Goal: Task Accomplishment & Management: Use online tool/utility

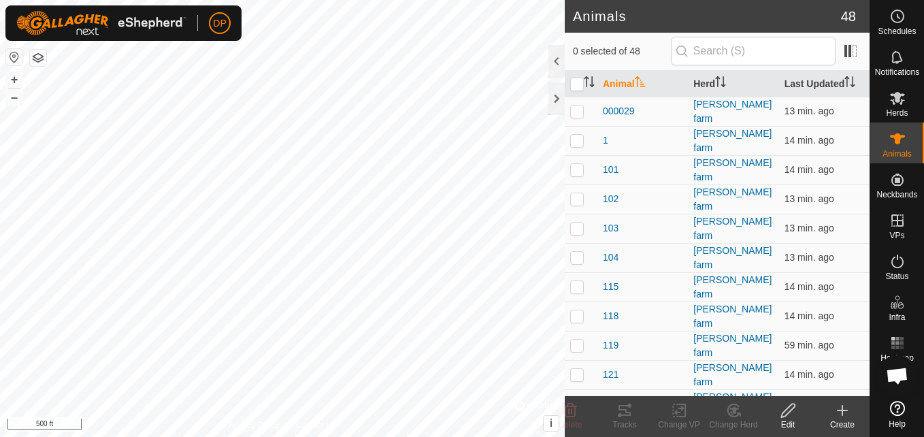
scroll to position [1415, 0]
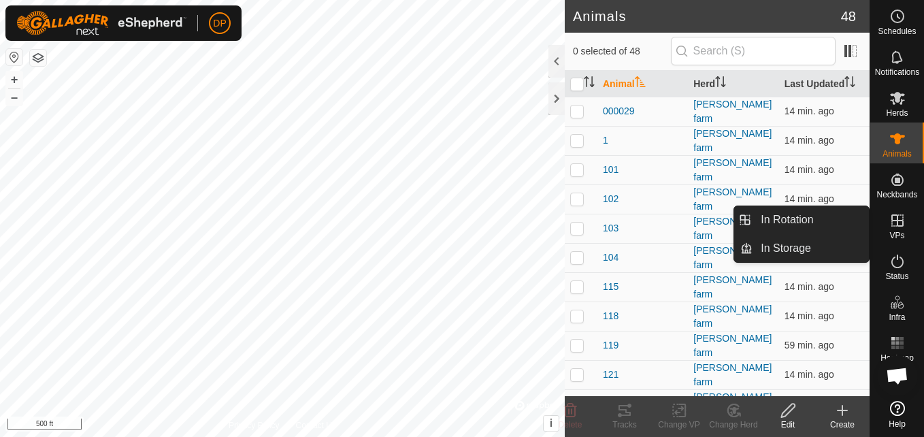
drag, startPoint x: 883, startPoint y: 227, endPoint x: 899, endPoint y: 230, distance: 16.5
click at [899, 230] on es-virtualpaddocks-svg-icon at bounding box center [897, 220] width 24 height 22
click at [847, 221] on link "In Rotation" at bounding box center [810, 219] width 116 height 27
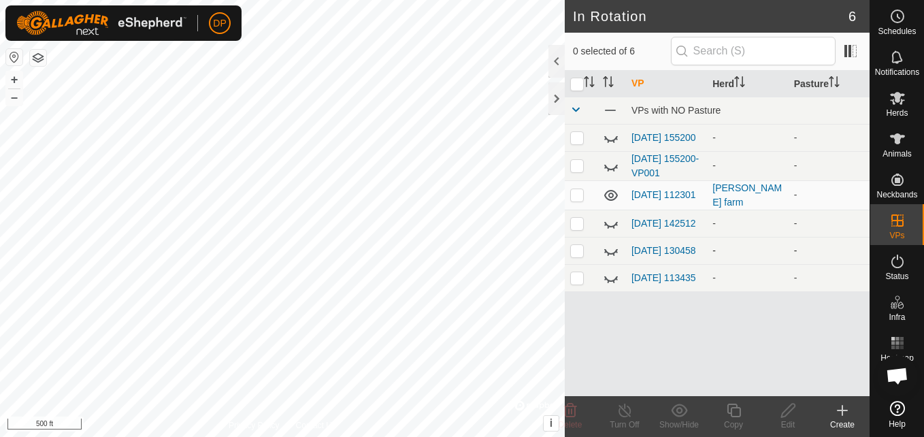
click at [614, 253] on icon at bounding box center [611, 250] width 16 height 16
click at [573, 199] on p-checkbox at bounding box center [577, 194] width 14 height 11
checkbox input "true"
click at [626, 411] on icon at bounding box center [624, 410] width 17 height 16
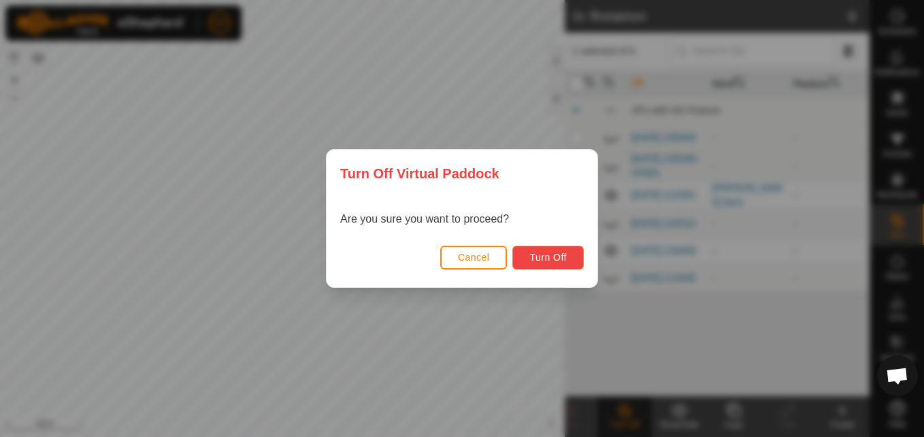
click at [537, 256] on span "Turn Off" at bounding box center [547, 257] width 37 height 11
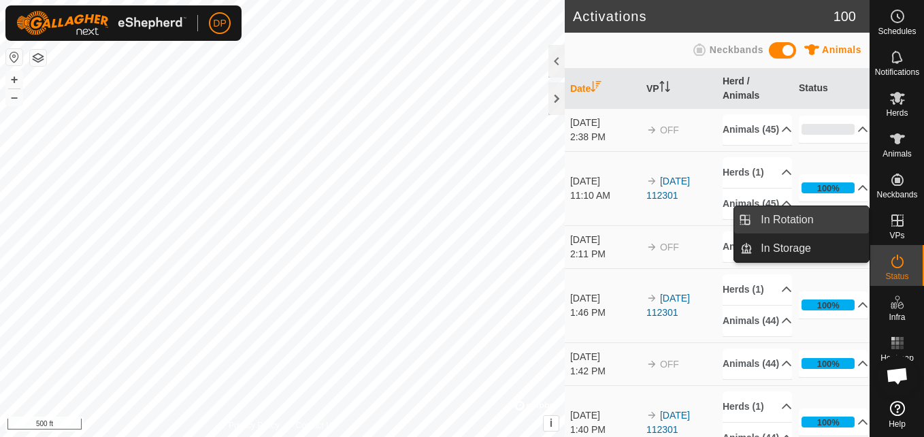
click at [813, 220] on link "In Rotation" at bounding box center [810, 219] width 116 height 27
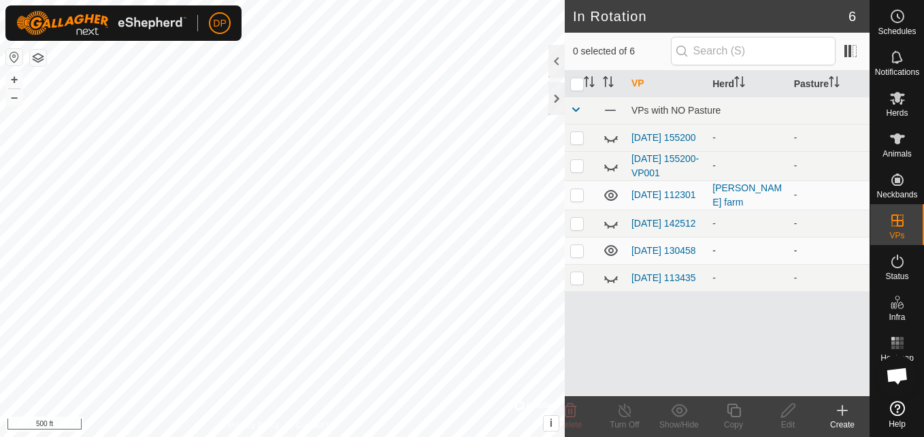
click at [572, 256] on p-checkbox at bounding box center [577, 250] width 14 height 11
checkbox input "true"
click at [655, 246] on link "2025-10-01 130458" at bounding box center [663, 250] width 65 height 11
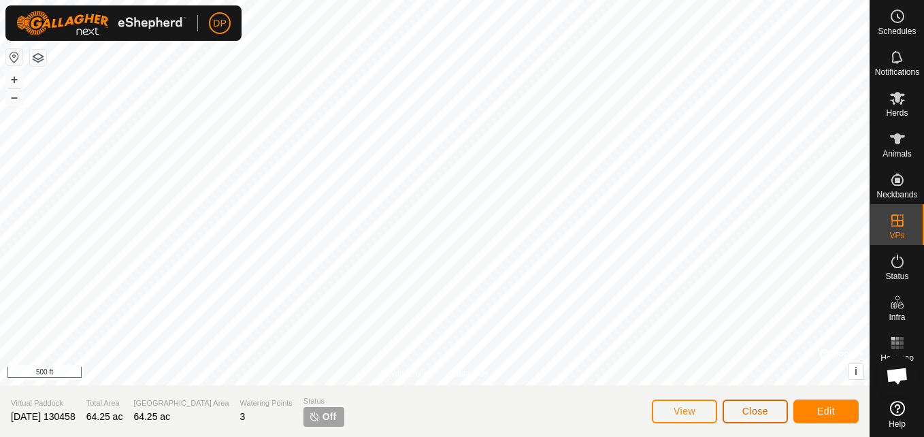
click at [752, 406] on span "Close" at bounding box center [755, 410] width 26 height 11
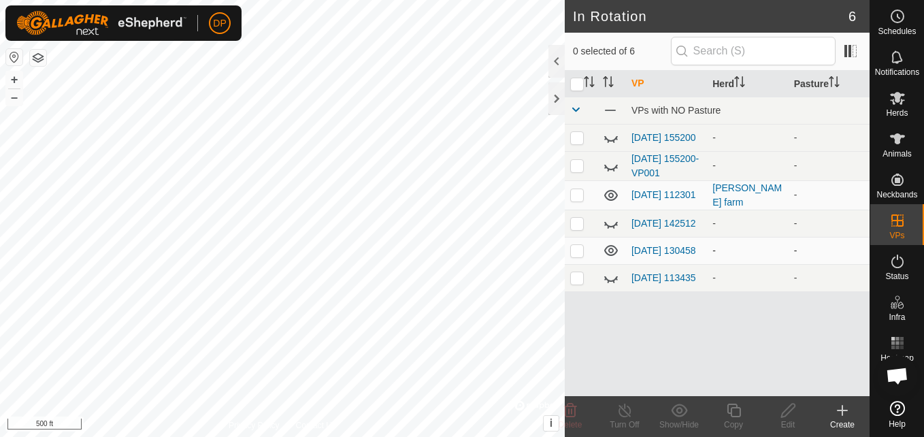
click at [608, 254] on icon at bounding box center [611, 250] width 16 height 16
click at [570, 256] on p-tablecheckbox at bounding box center [577, 250] width 14 height 11
checkbox input "true"
click at [896, 97] on icon at bounding box center [897, 98] width 15 height 13
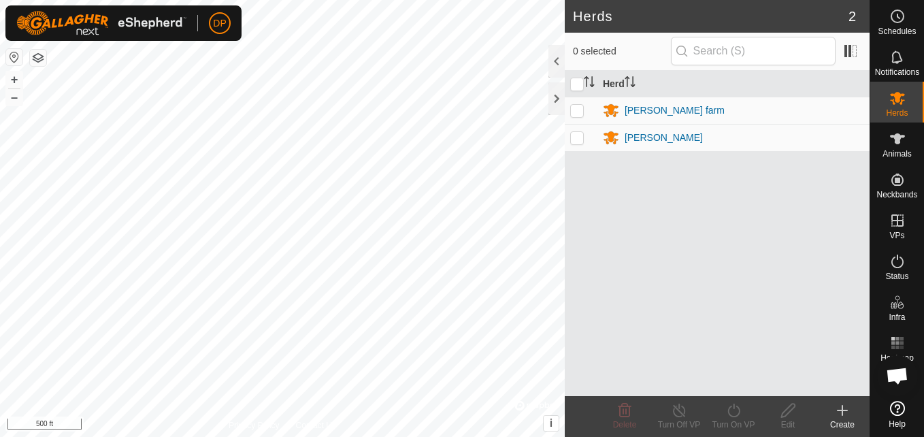
click at [579, 113] on p-checkbox at bounding box center [577, 110] width 14 height 11
checkbox input "true"
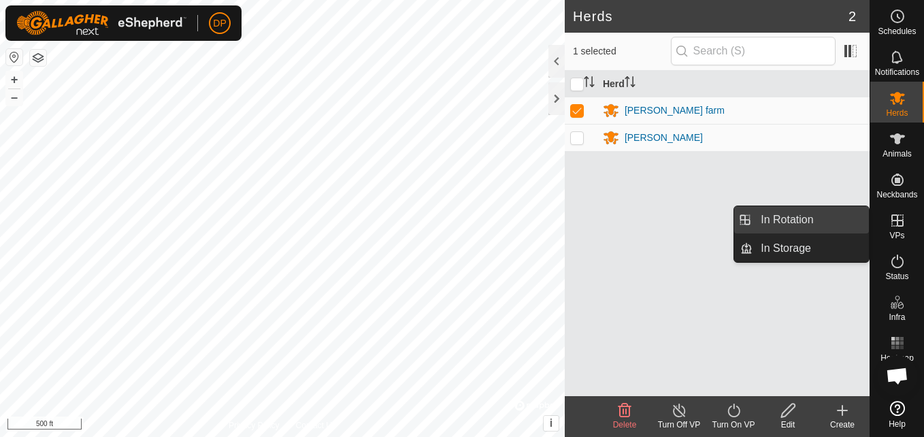
click at [832, 218] on link "In Rotation" at bounding box center [810, 219] width 116 height 27
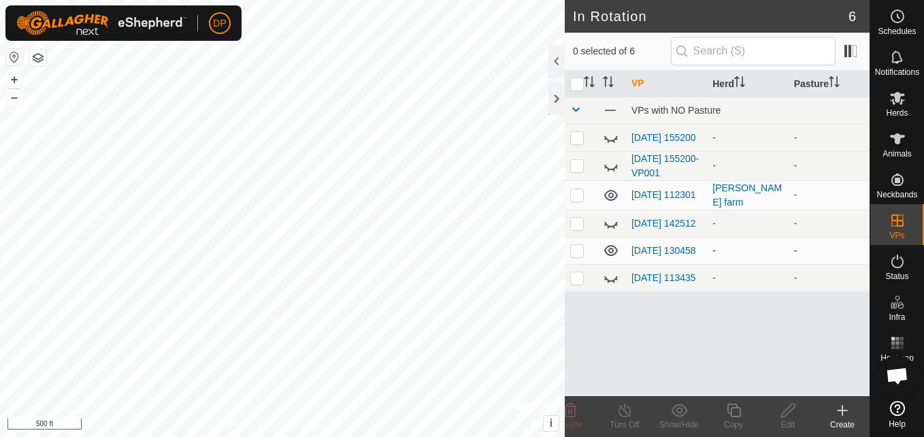
click at [575, 254] on p-checkbox at bounding box center [577, 250] width 14 height 11
checkbox input "true"
click at [640, 245] on link "2025-10-01 130458" at bounding box center [663, 250] width 65 height 11
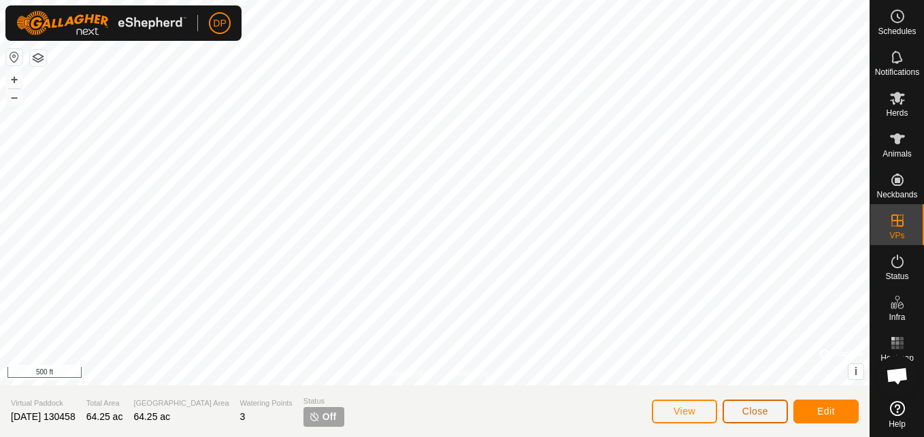
click at [756, 416] on span "Close" at bounding box center [755, 410] width 26 height 11
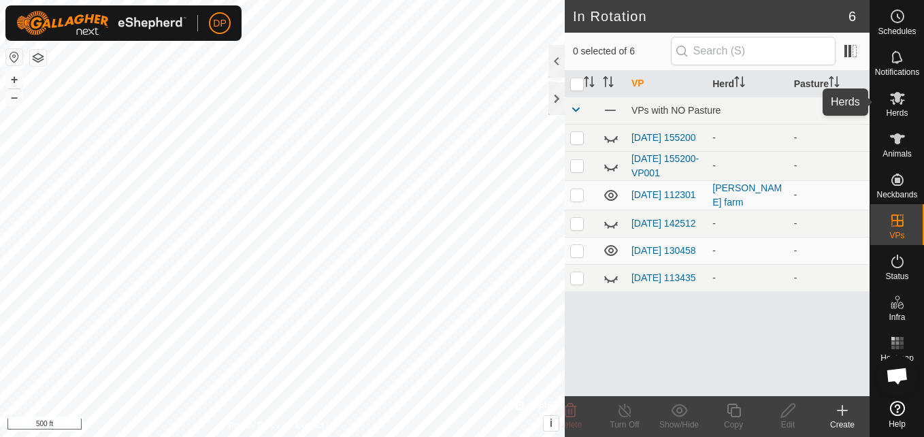
click at [892, 104] on icon at bounding box center [897, 98] width 16 height 16
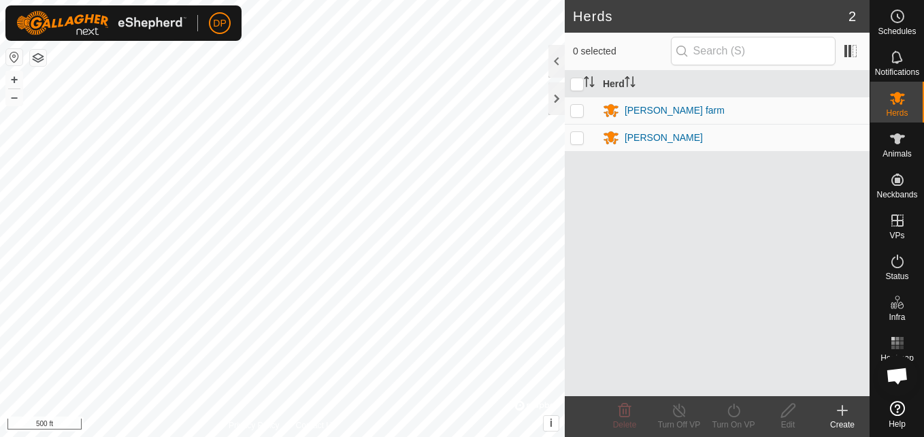
click at [579, 113] on p-checkbox at bounding box center [577, 110] width 14 height 11
checkbox input "true"
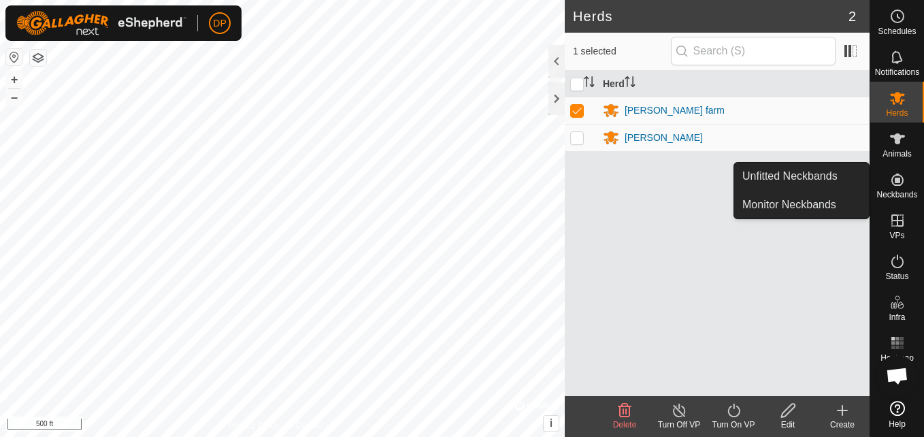
click at [896, 181] on icon at bounding box center [897, 179] width 12 height 12
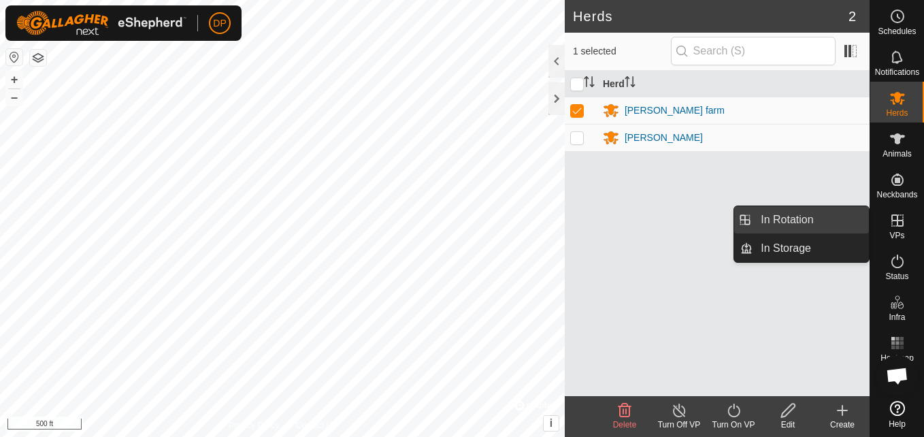
click at [836, 214] on link "In Rotation" at bounding box center [810, 219] width 116 height 27
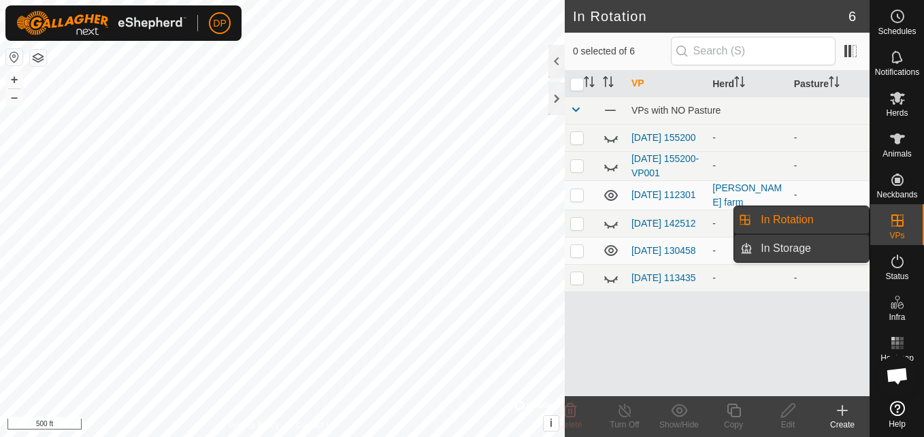
click at [816, 244] on link "In Storage" at bounding box center [810, 248] width 116 height 27
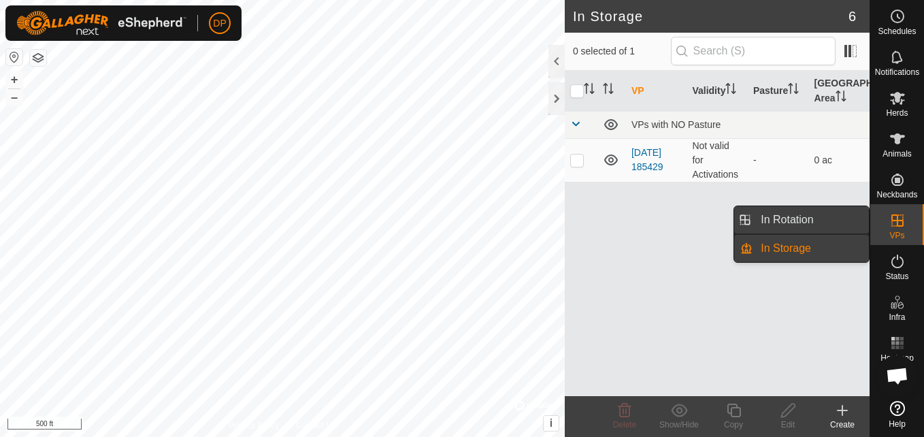
click at [790, 217] on link "In Rotation" at bounding box center [810, 219] width 116 height 27
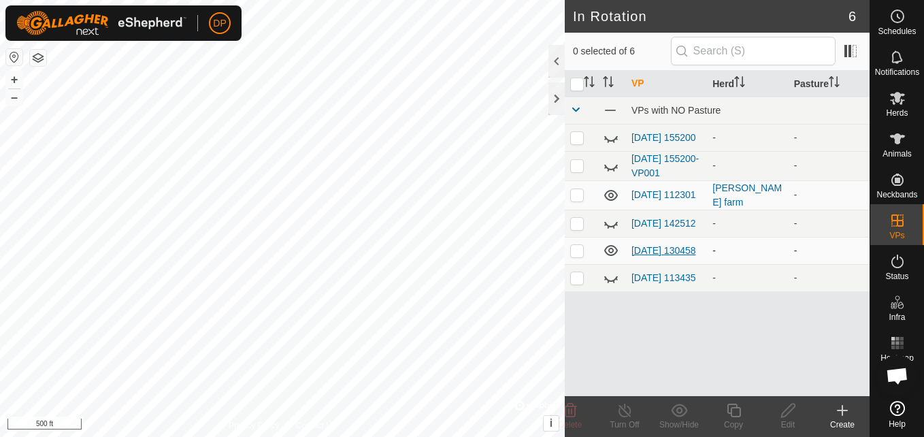
click at [641, 250] on link "2025-10-01 130458" at bounding box center [663, 250] width 65 height 11
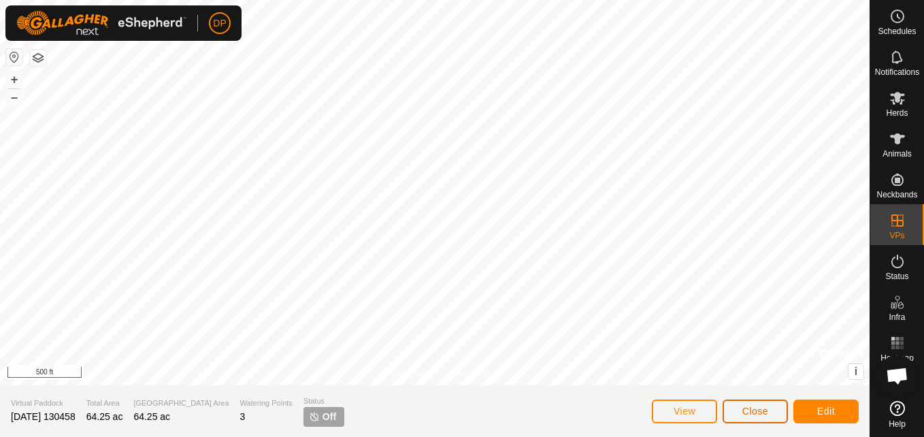
click at [761, 412] on span "Close" at bounding box center [755, 410] width 26 height 11
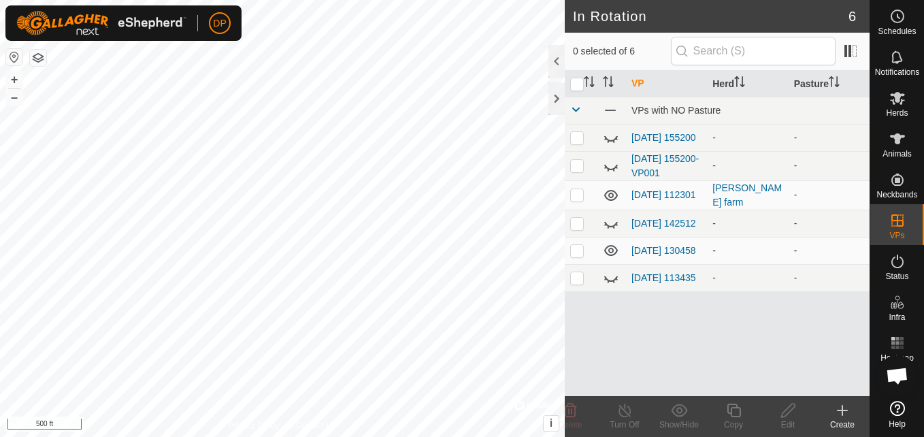
click at [574, 256] on p-checkbox at bounding box center [577, 250] width 14 height 11
checkbox input "true"
click at [892, 100] on icon at bounding box center [897, 98] width 15 height 13
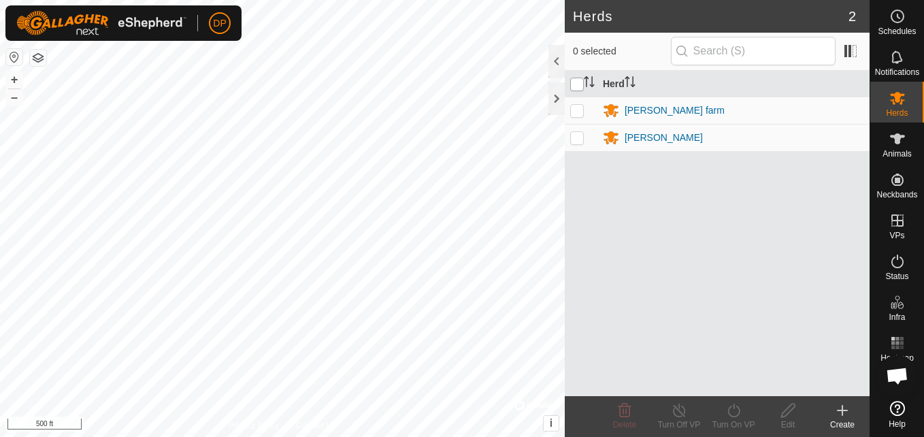
click at [575, 84] on input "checkbox" at bounding box center [577, 85] width 14 height 14
checkbox input "true"
click at [729, 403] on icon at bounding box center [733, 410] width 17 height 16
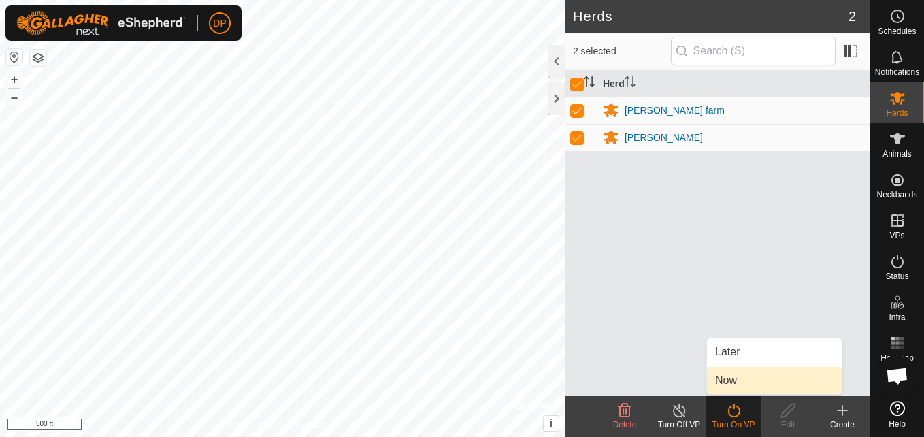
click at [736, 377] on link "Now" at bounding box center [774, 380] width 135 height 27
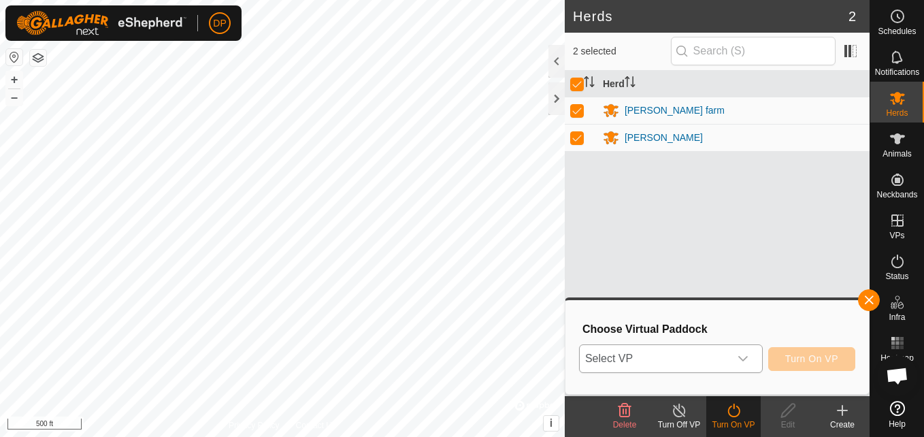
click at [747, 358] on icon "dropdown trigger" at bounding box center [743, 358] width 10 height 5
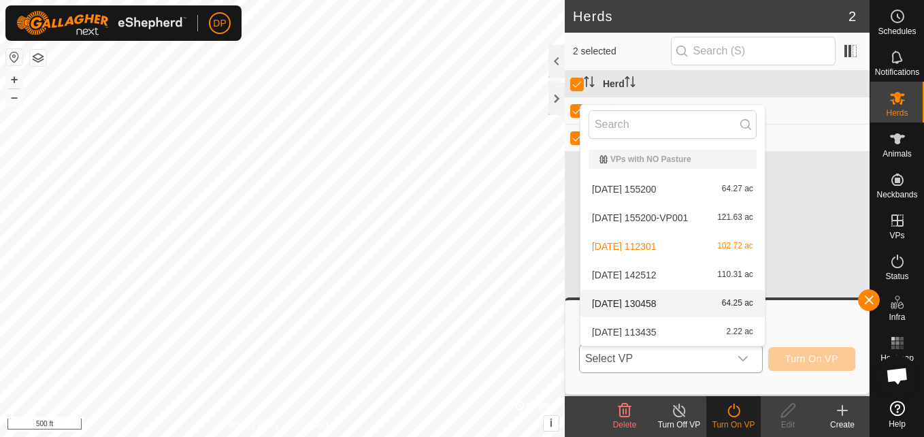
click at [728, 301] on li "2025-10-01 130458 64.25 ac" at bounding box center [672, 303] width 184 height 27
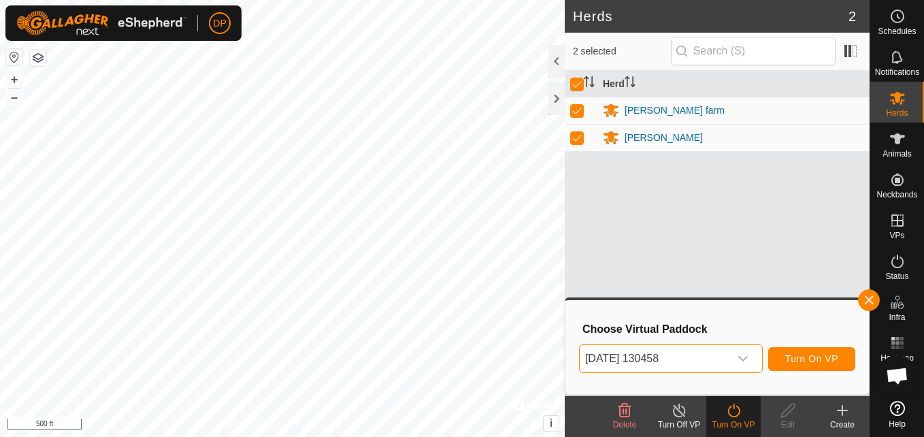
click at [741, 357] on icon "dropdown trigger" at bounding box center [743, 358] width 10 height 5
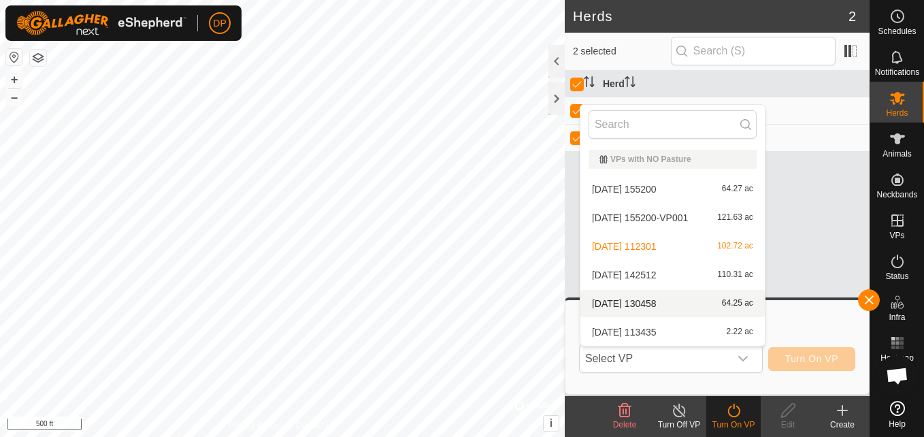
click at [735, 304] on li "2025-10-01 130458 64.25 ac" at bounding box center [672, 303] width 184 height 27
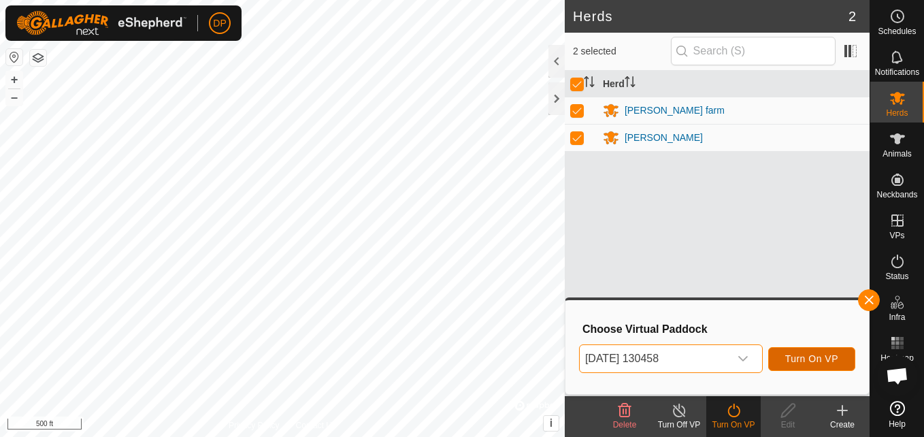
click at [796, 354] on span "Turn On VP" at bounding box center [811, 358] width 53 height 11
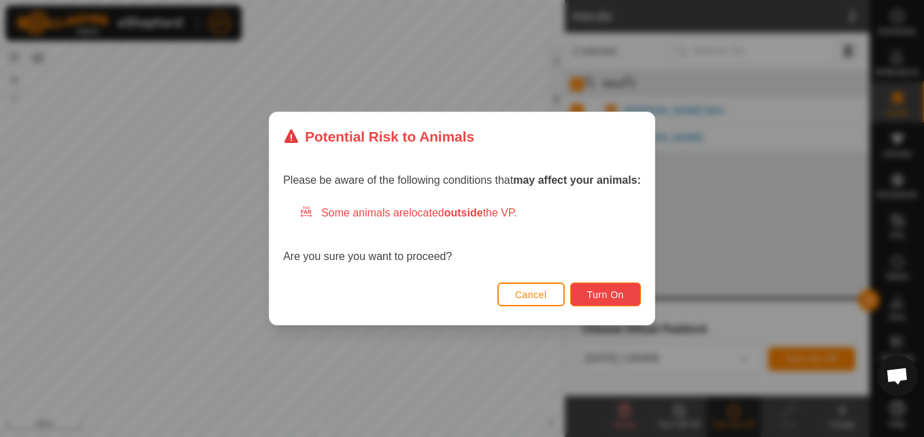
click at [605, 299] on span "Turn On" at bounding box center [605, 294] width 37 height 11
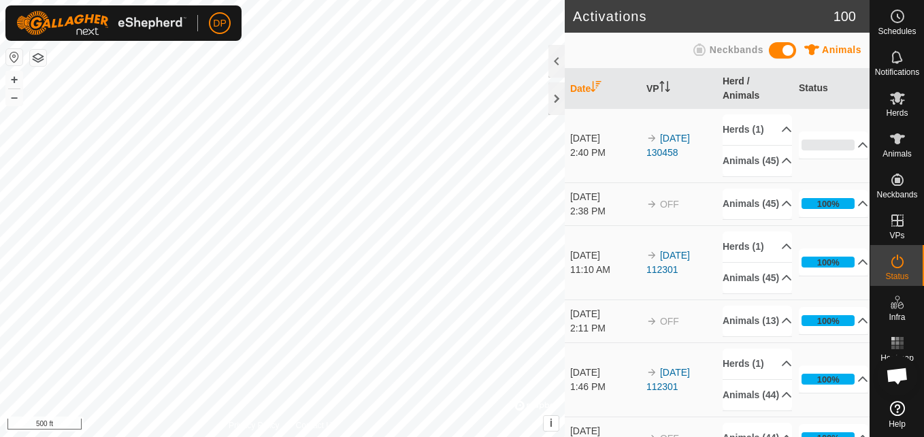
scroll to position [1415, 0]
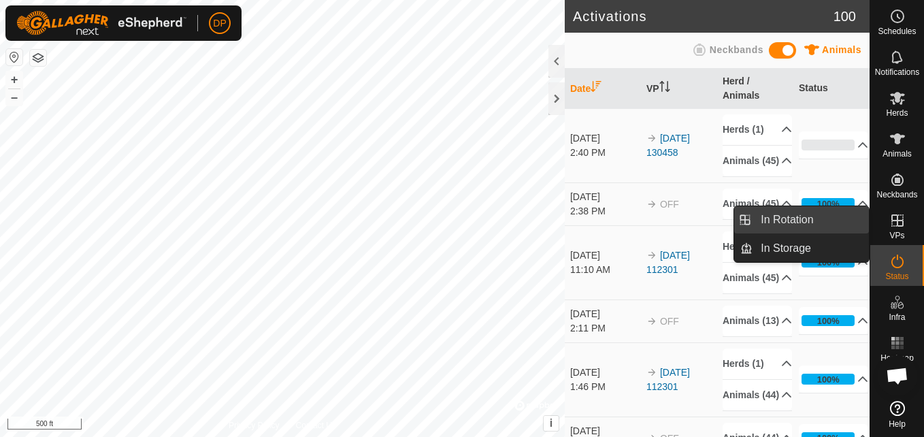
click at [828, 221] on link "In Rotation" at bounding box center [810, 219] width 116 height 27
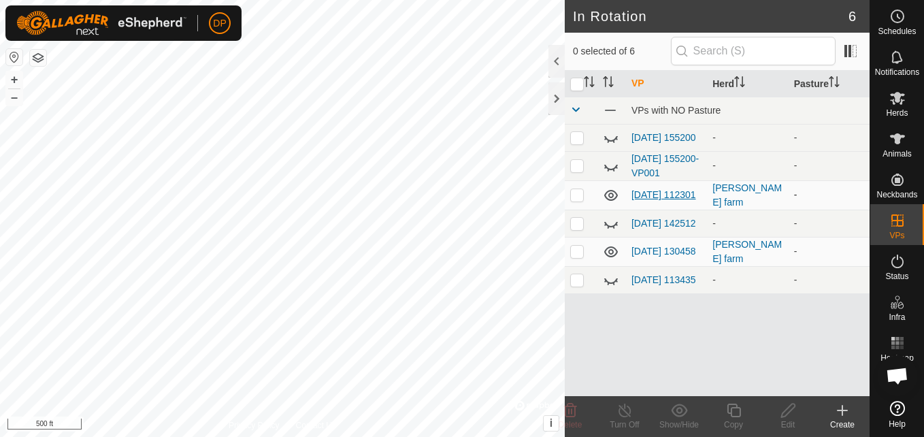
click at [643, 191] on link "[DATE] 112301" at bounding box center [663, 194] width 65 height 11
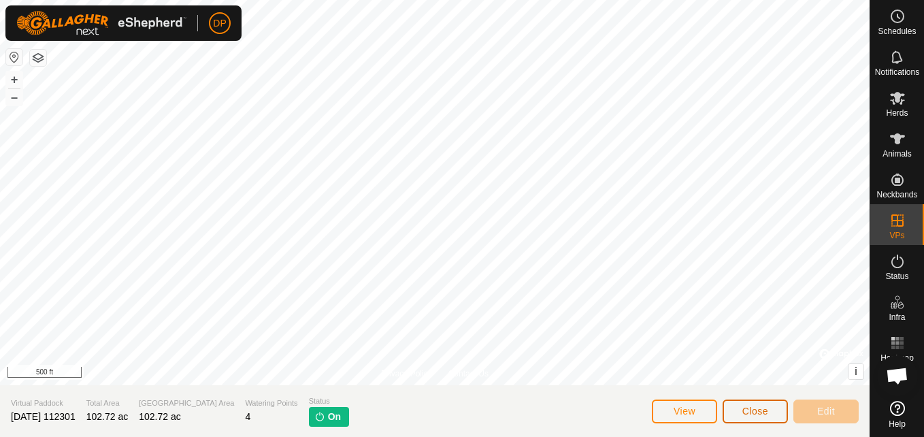
click at [759, 410] on span "Close" at bounding box center [755, 410] width 26 height 11
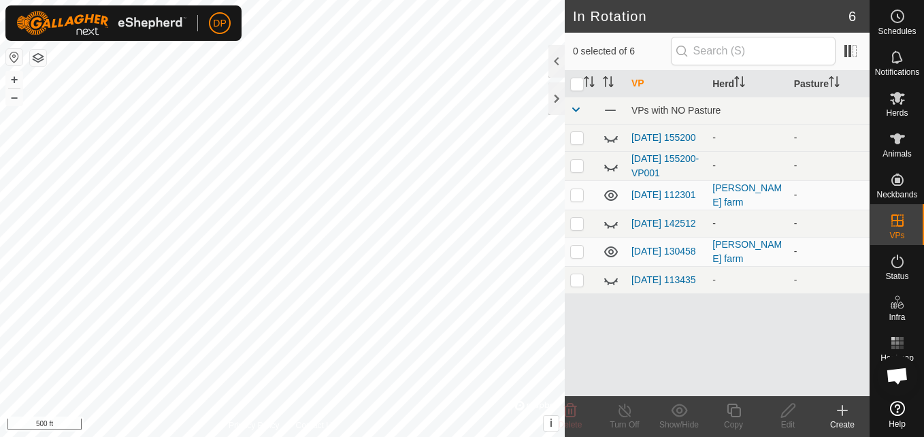
click at [577, 195] on p-checkbox at bounding box center [577, 194] width 14 height 11
checkbox input "true"
click at [624, 408] on icon at bounding box center [624, 410] width 17 height 16
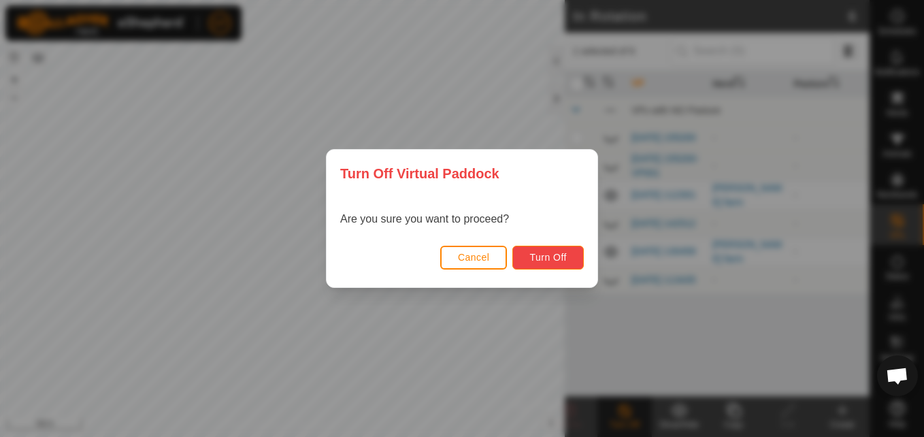
click at [548, 254] on span "Turn Off" at bounding box center [547, 257] width 37 height 11
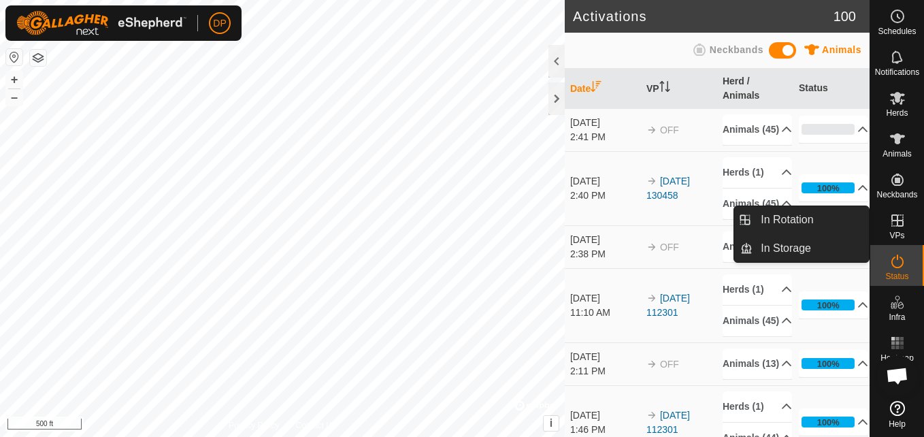
drag, startPoint x: 875, startPoint y: 242, endPoint x: 887, endPoint y: 227, distance: 19.5
click at [887, 227] on es-virtualpaddocks-svg-icon at bounding box center [897, 220] width 24 height 22
click at [836, 220] on link "In Rotation" at bounding box center [810, 219] width 116 height 27
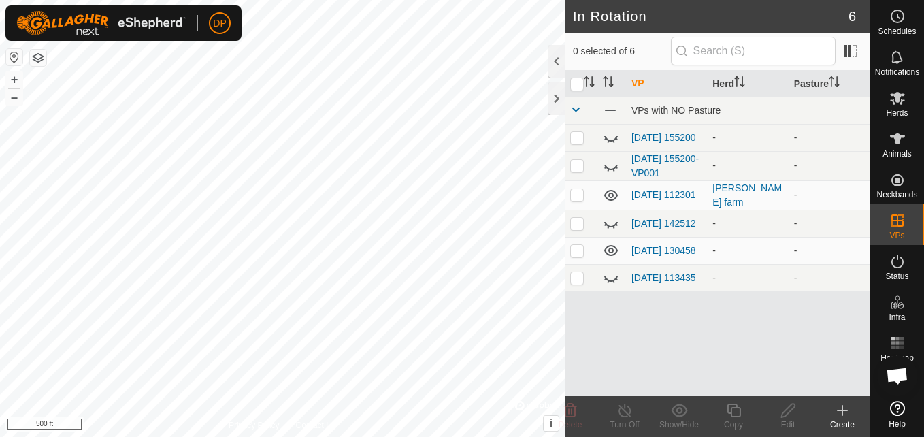
click at [645, 190] on link "[DATE] 112301" at bounding box center [663, 194] width 65 height 11
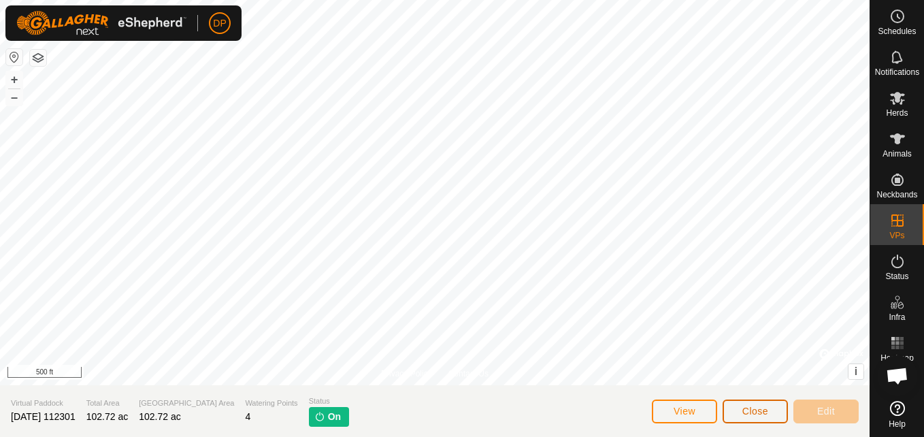
click at [737, 409] on button "Close" at bounding box center [754, 411] width 65 height 24
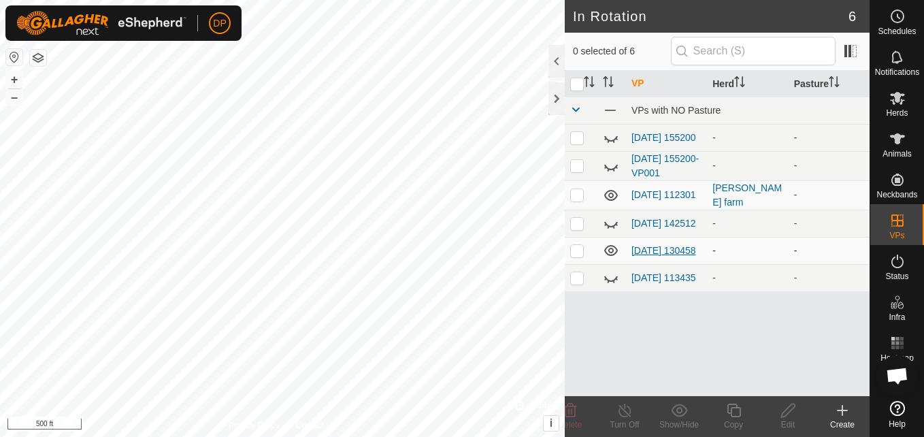
click at [655, 252] on link "2025-10-01 130458" at bounding box center [663, 250] width 65 height 11
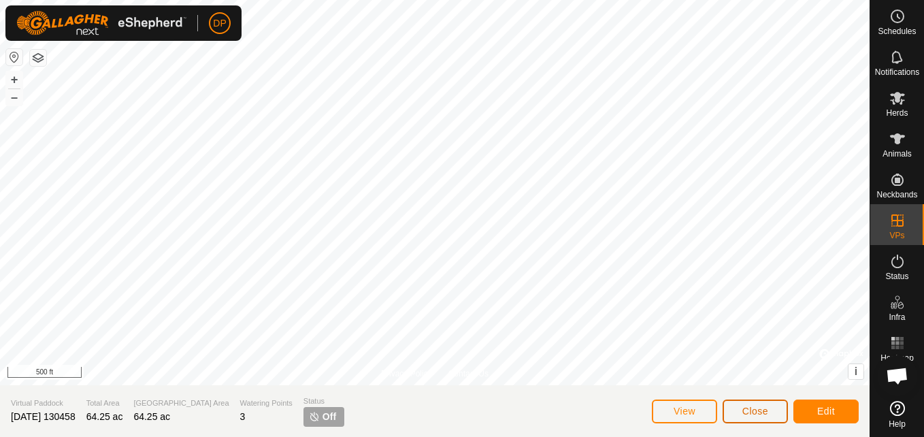
click at [755, 409] on span "Close" at bounding box center [755, 410] width 26 height 11
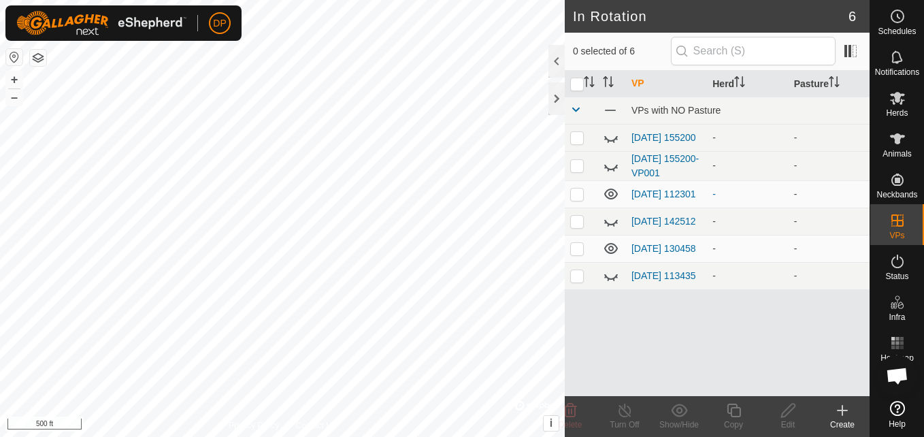
scroll to position [1415, 0]
click at [656, 247] on link "2025-10-01 130458" at bounding box center [663, 248] width 65 height 11
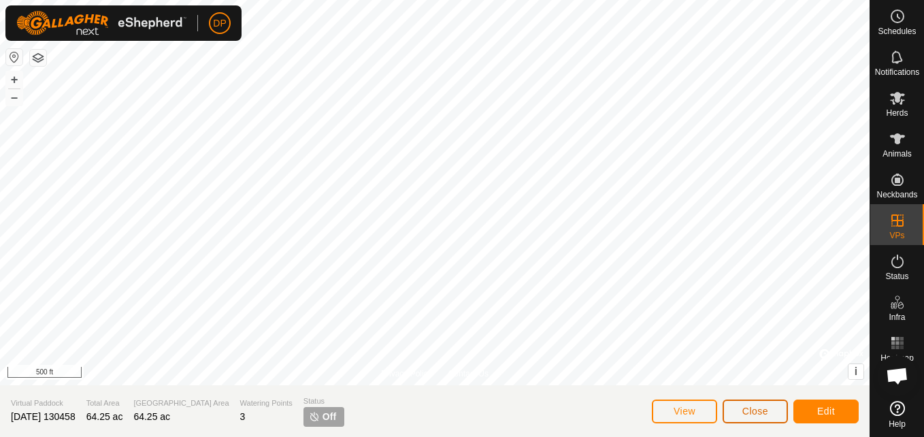
click at [748, 407] on span "Close" at bounding box center [755, 410] width 26 height 11
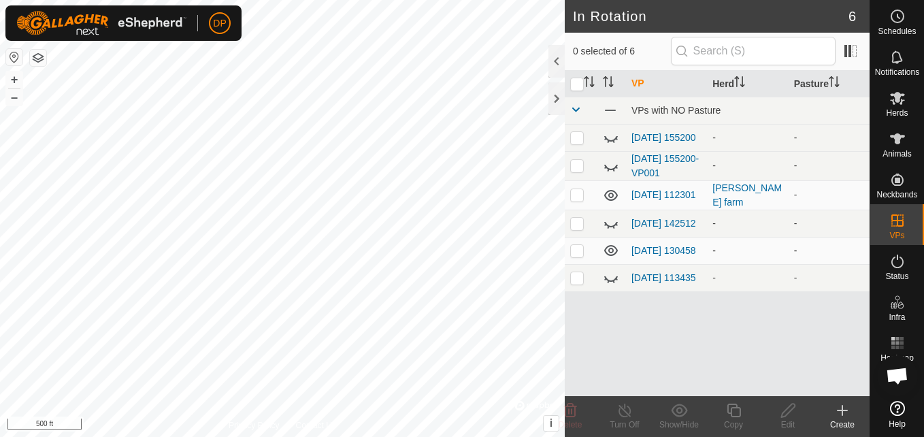
click at [575, 256] on p-checkbox at bounding box center [577, 250] width 14 height 11
checkbox input "true"
click at [646, 250] on link "2025-10-01 130458" at bounding box center [663, 250] width 65 height 11
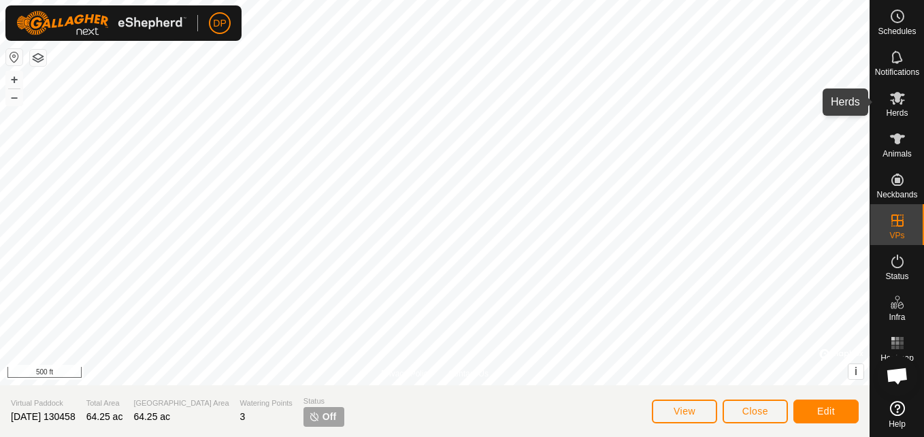
click at [891, 109] on span "Herds" at bounding box center [897, 113] width 22 height 8
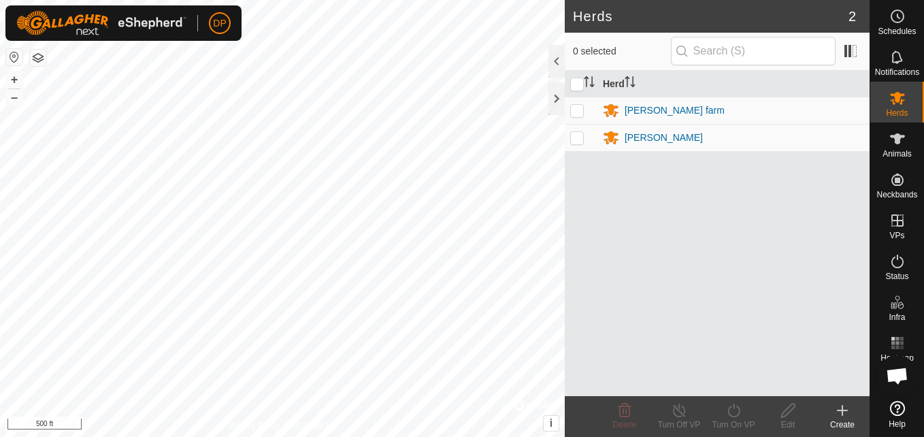
click at [573, 108] on p-checkbox at bounding box center [577, 110] width 14 height 11
checkbox input "true"
click at [733, 412] on icon at bounding box center [733, 410] width 17 height 16
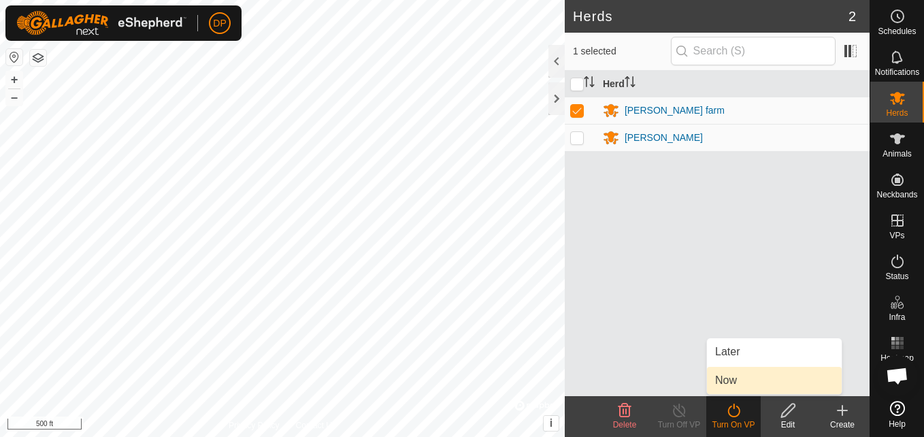
click at [743, 380] on link "Now" at bounding box center [774, 380] width 135 height 27
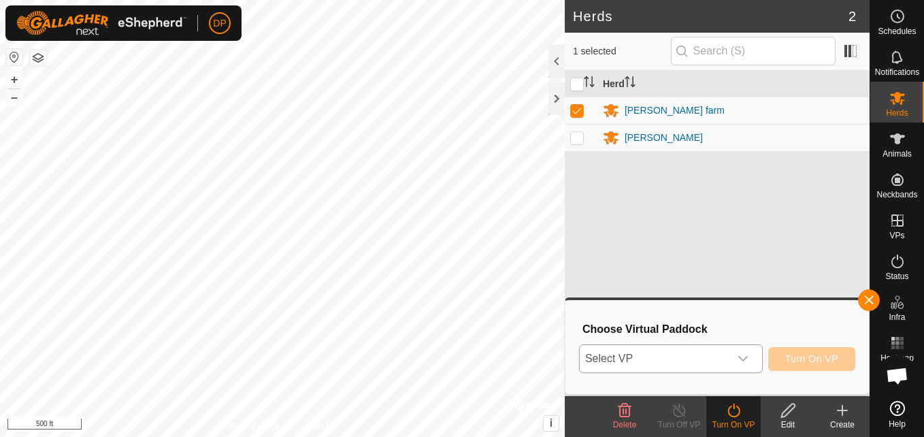
click at [744, 354] on icon "dropdown trigger" at bounding box center [742, 358] width 11 height 11
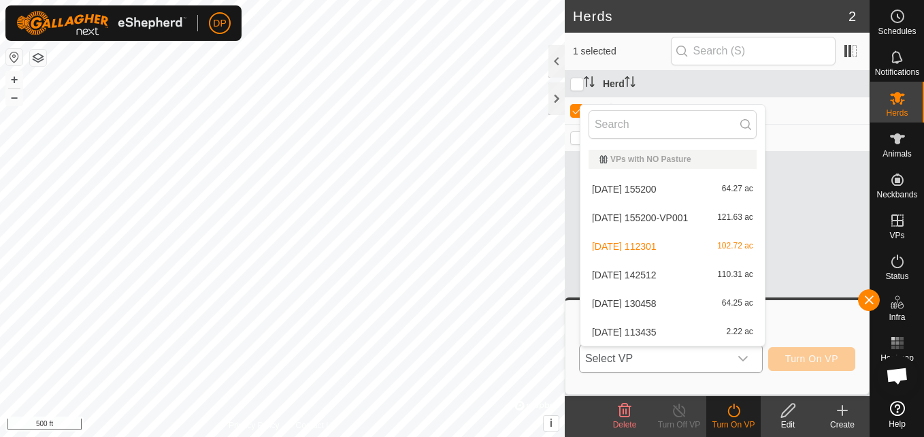
click at [741, 295] on li "2025-10-01 130458 64.25 ac" at bounding box center [672, 303] width 184 height 27
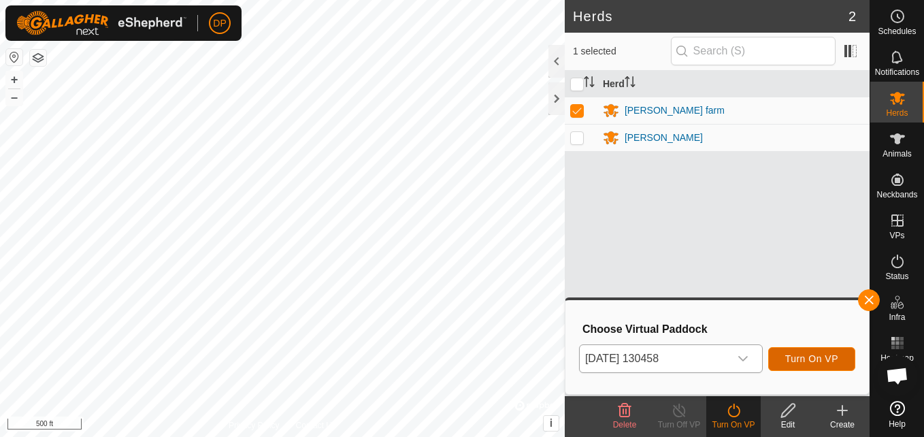
click at [785, 352] on button "Turn On VP" at bounding box center [811, 359] width 87 height 24
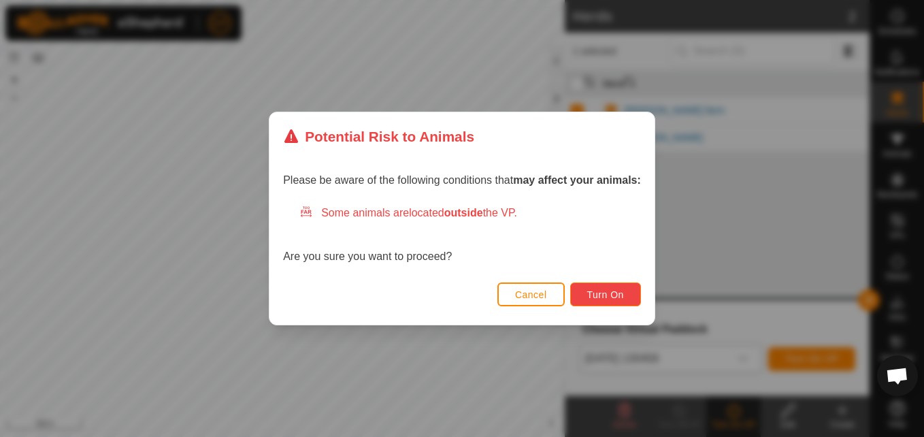
click at [612, 292] on span "Turn On" at bounding box center [605, 294] width 37 height 11
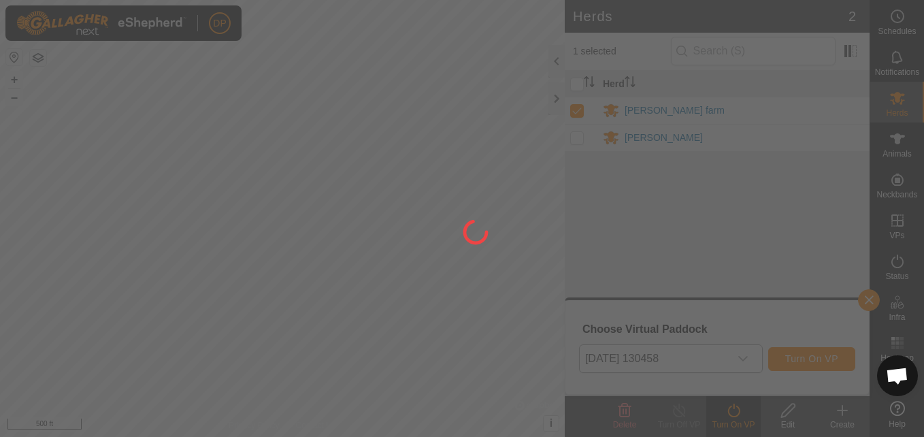
click at [612, 293] on div at bounding box center [462, 218] width 924 height 437
